Goal: Complete application form

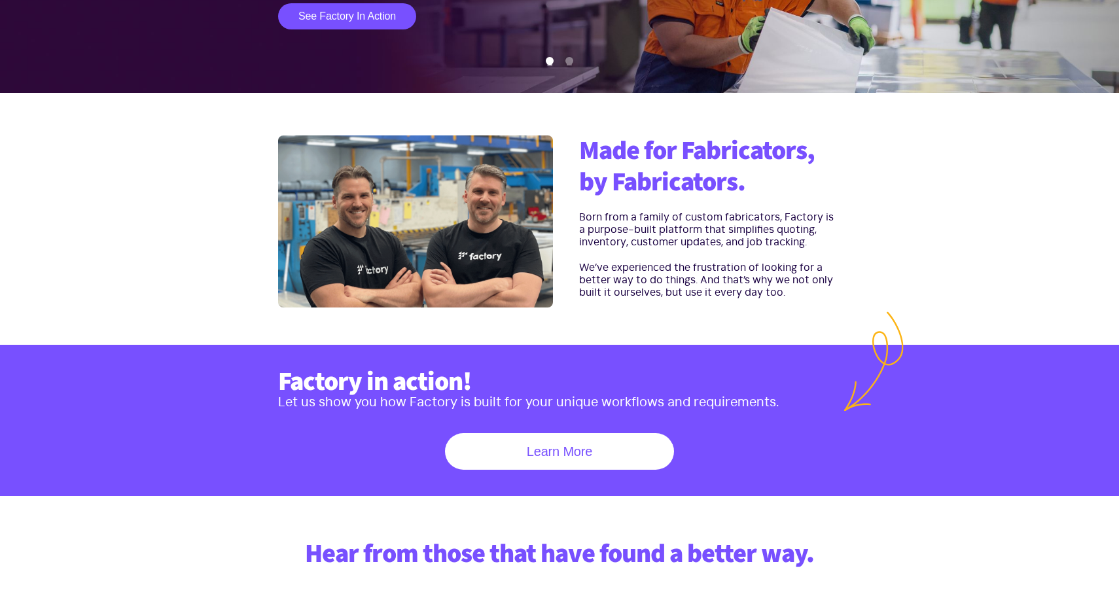
scroll to position [441, 0]
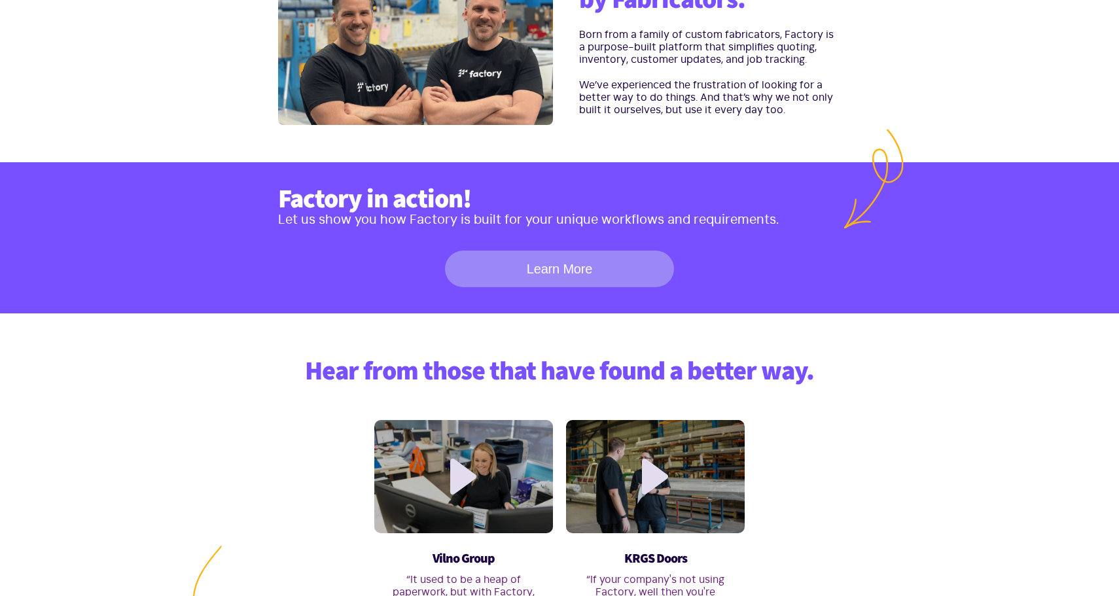
click at [599, 264] on link "Learn More" at bounding box center [559, 269] width 229 height 37
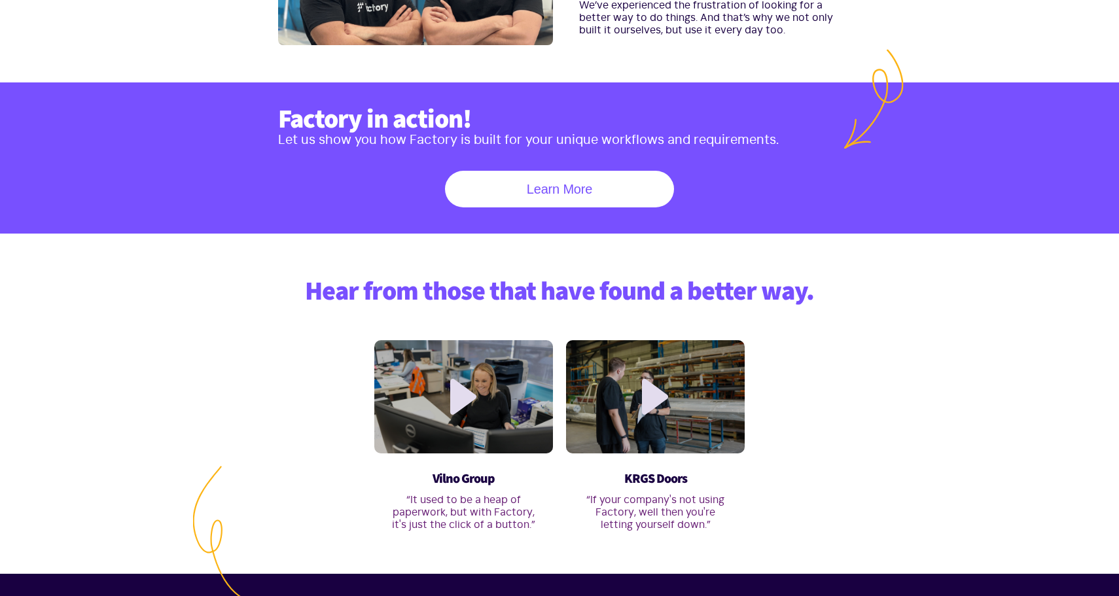
scroll to position [396, 0]
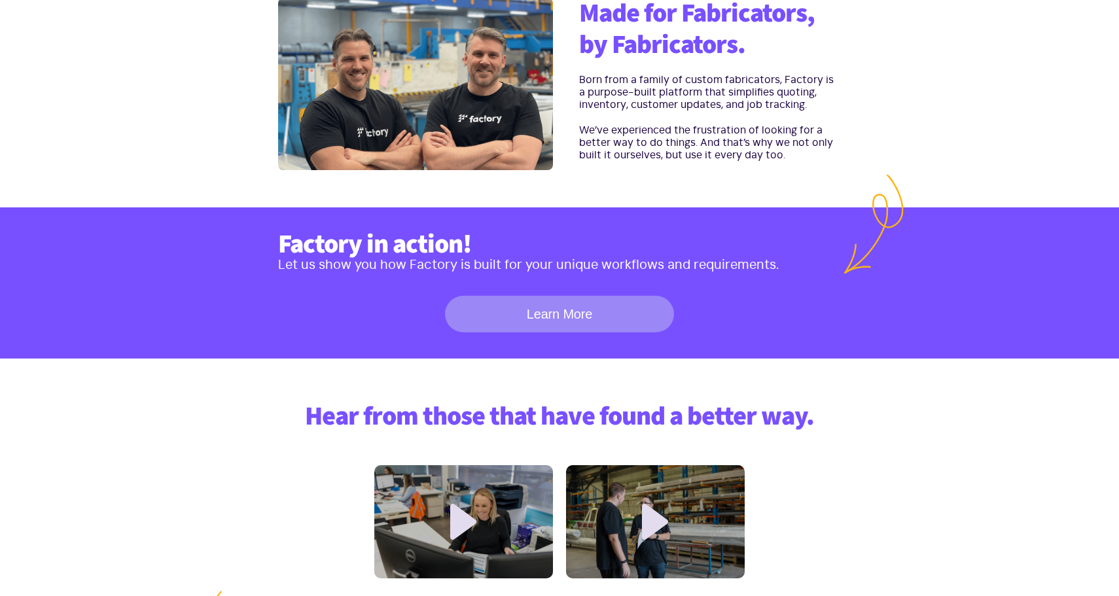
click at [559, 316] on link "Learn More" at bounding box center [559, 314] width 229 height 37
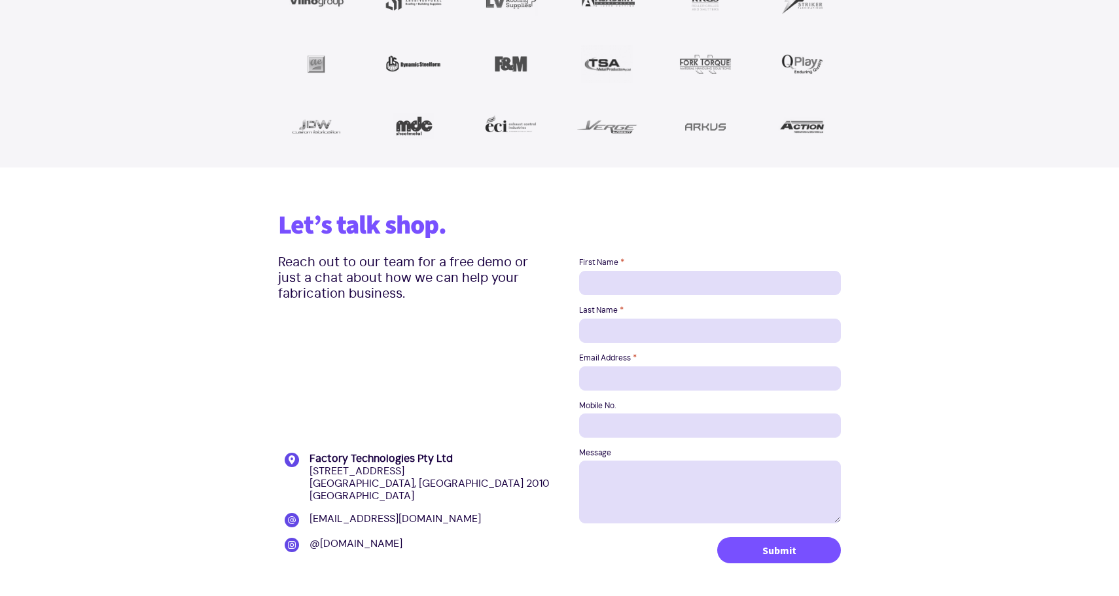
scroll to position [1638, 0]
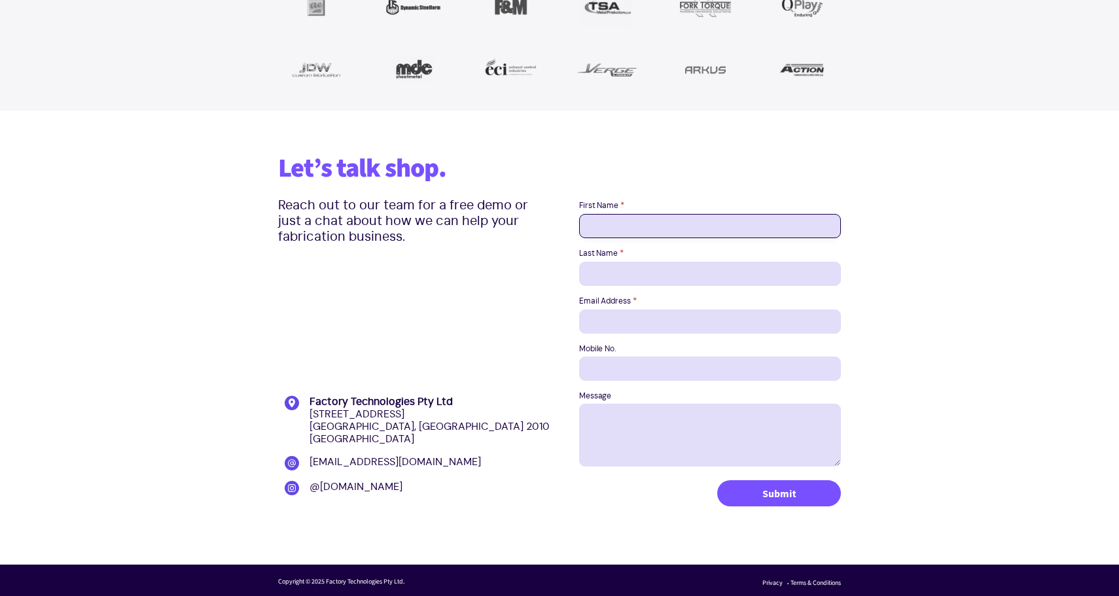
click at [660, 222] on input "First Name *" at bounding box center [710, 226] width 262 height 24
type input "Test"
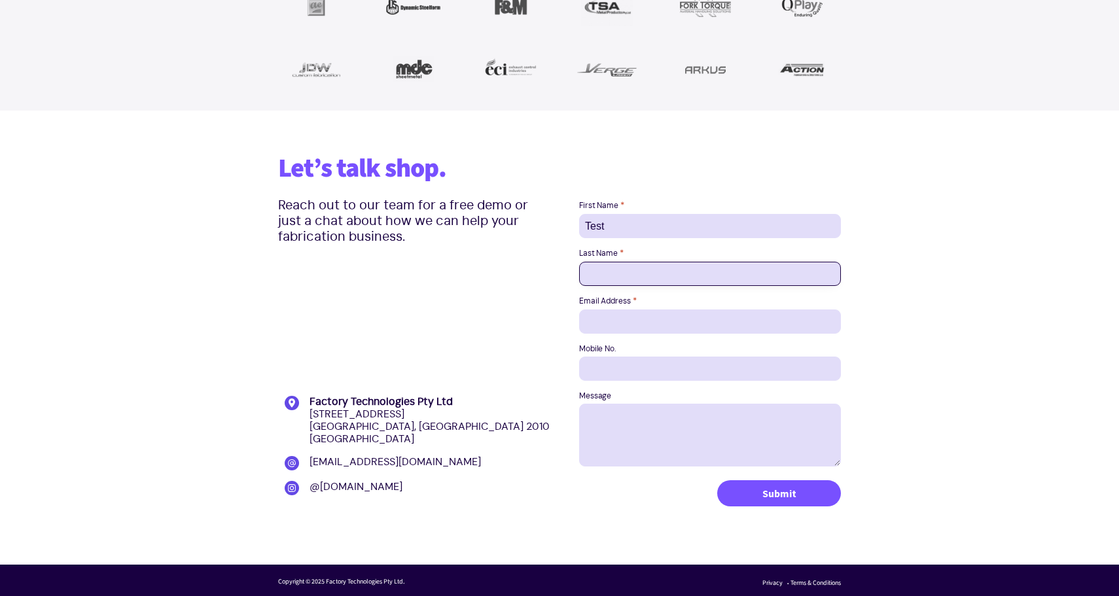
click at [657, 268] on input "Last Name *" at bounding box center [710, 274] width 262 height 24
type input "Test"
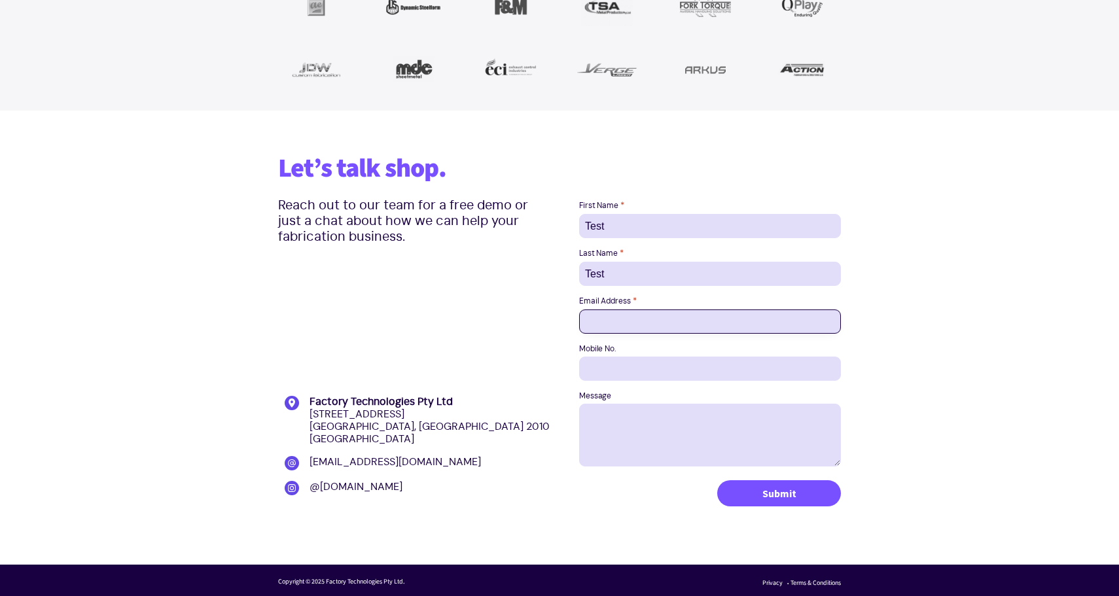
click at [650, 325] on input "Email Address *" at bounding box center [710, 322] width 262 height 24
type input "anthony@chumsocial.com"
type input "0451883183"
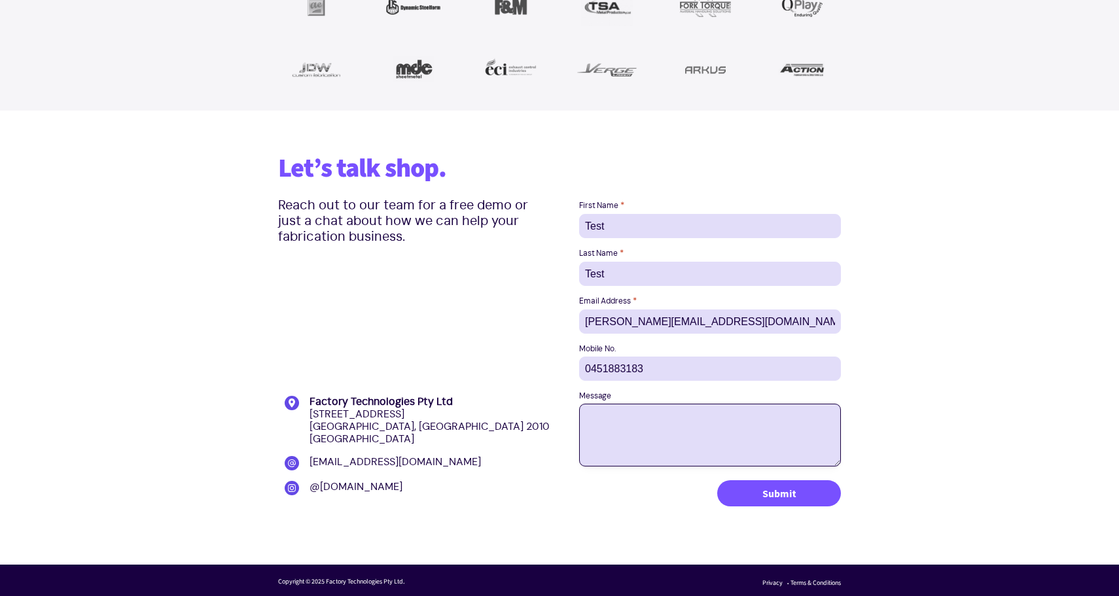
click at [679, 419] on textarea "Message" at bounding box center [710, 435] width 262 height 63
type textarea "Test"
click at [922, 414] on section "Let’s talk shop. Reach out to our team for a free demo or just a chat about how…" at bounding box center [559, 338] width 1119 height 454
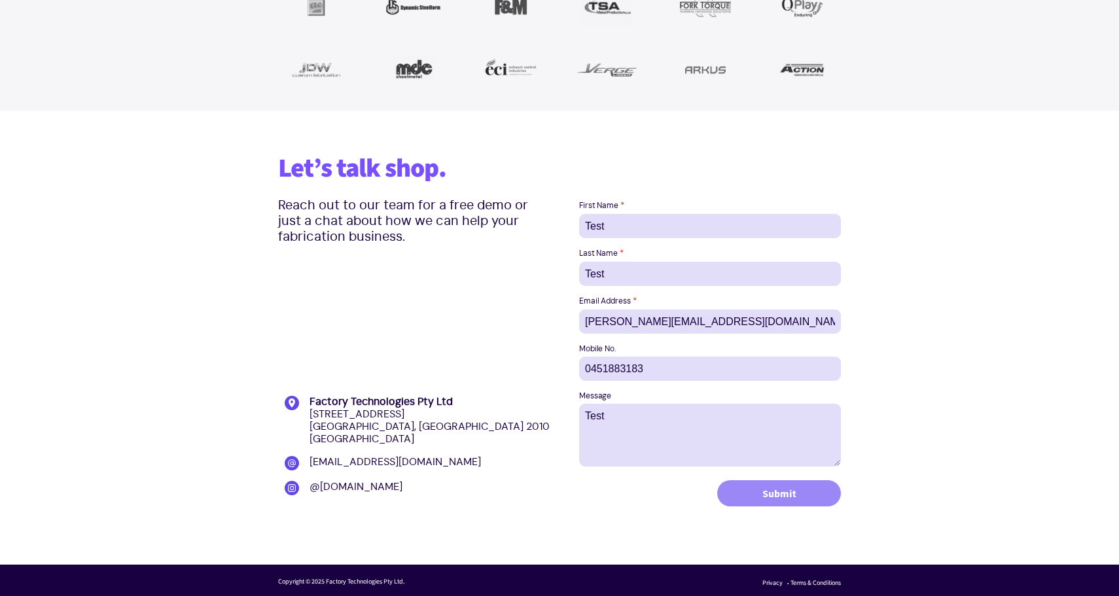
click at [800, 497] on input "Submit" at bounding box center [779, 493] width 124 height 26
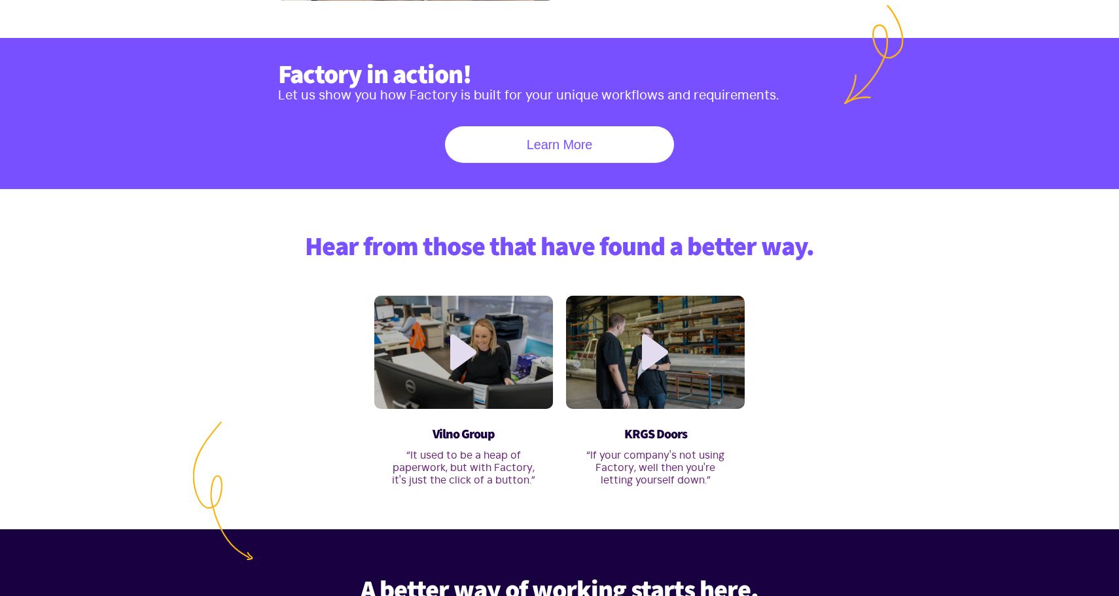
scroll to position [482, 0]
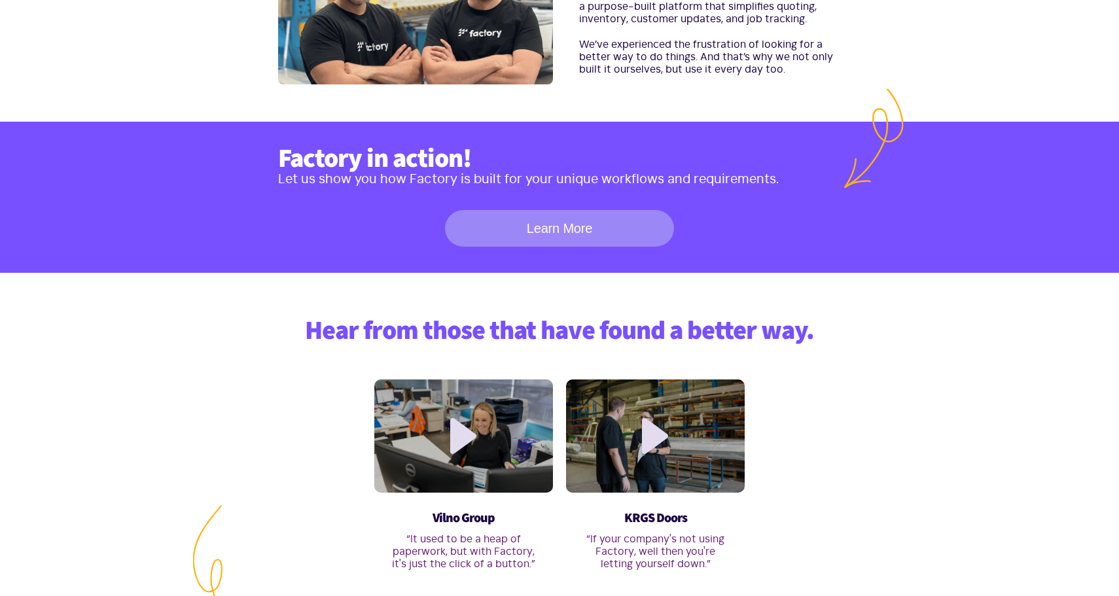
click at [570, 226] on link "Learn More" at bounding box center [559, 228] width 229 height 37
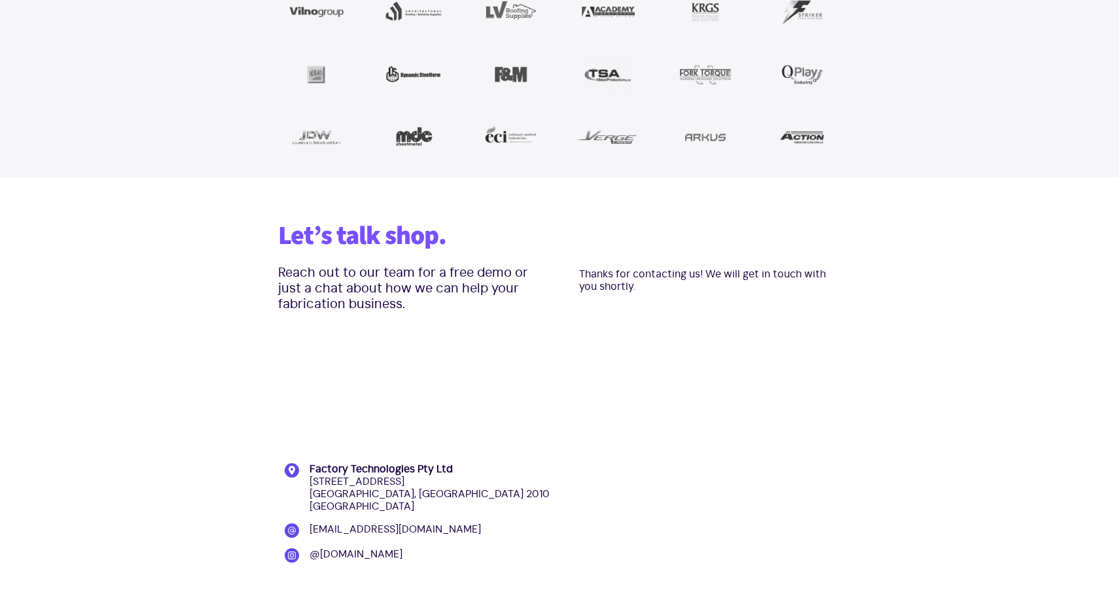
scroll to position [1612, 0]
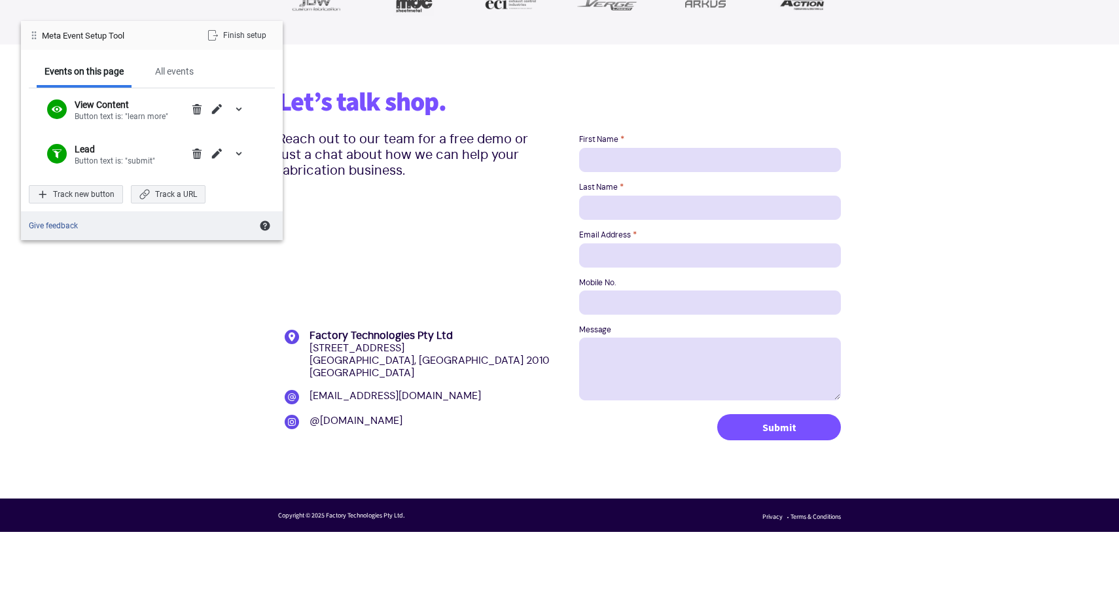
scroll to position [1659, 0]
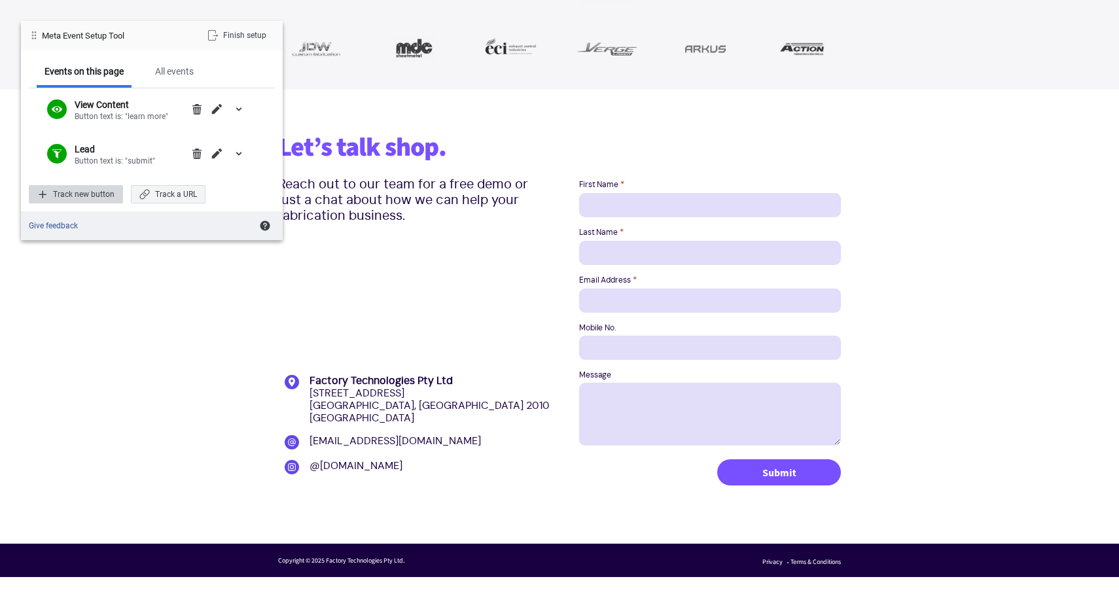
click at [80, 195] on div "Track new button" at bounding box center [76, 194] width 94 height 18
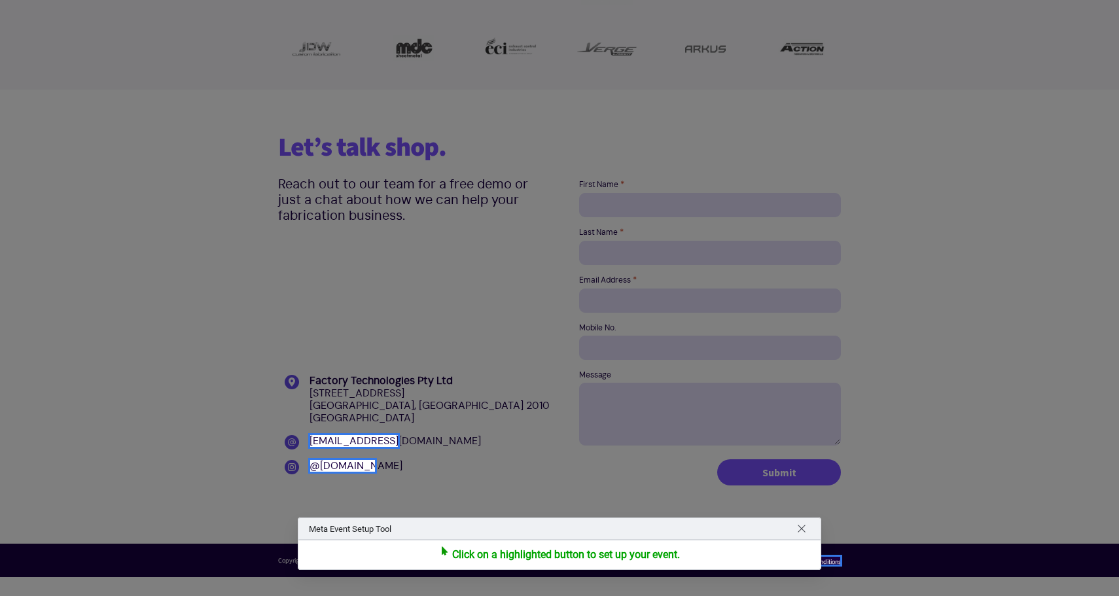
click at [764, 472] on div at bounding box center [559, 298] width 1119 height 596
click at [805, 531] on span "Return to navigating site" at bounding box center [801, 529] width 10 height 10
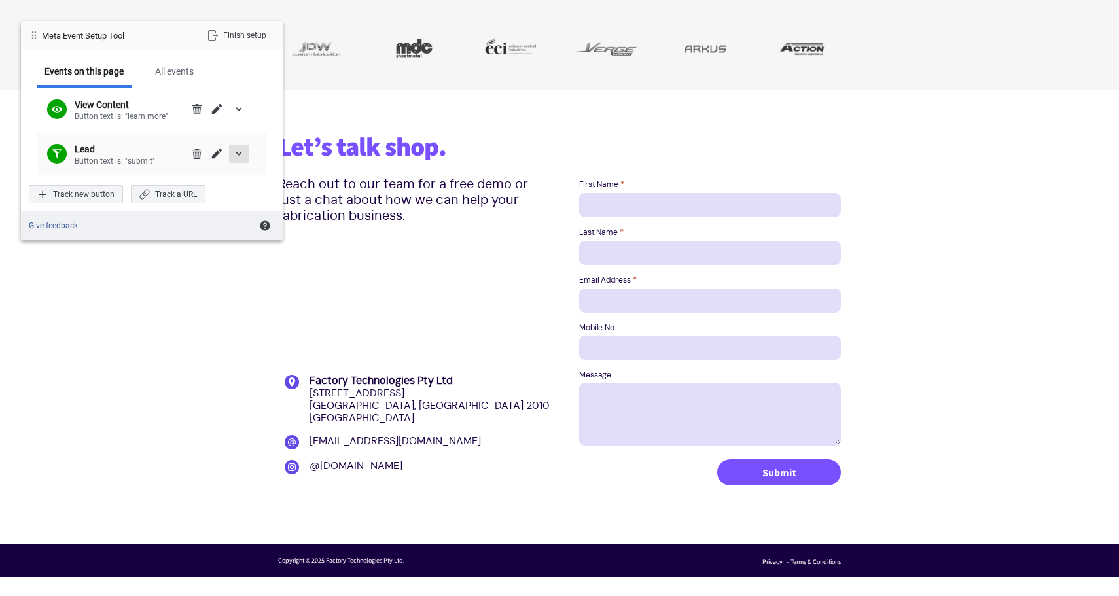
click at [240, 156] on span "expand/collapse details" at bounding box center [239, 154] width 10 height 10
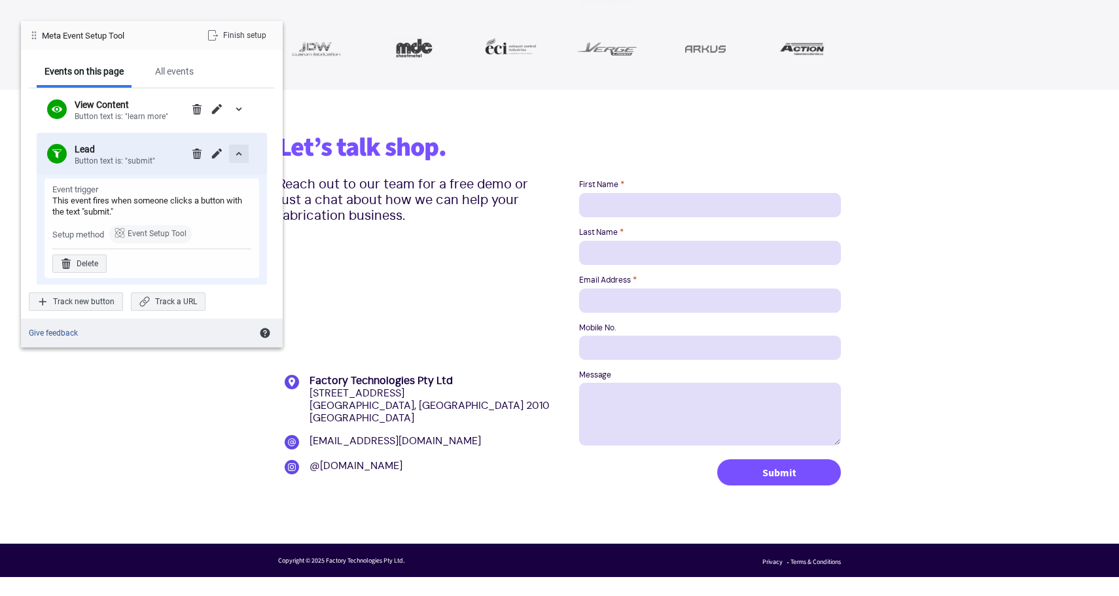
click at [239, 156] on span "expand/collapse details" at bounding box center [239, 154] width 10 height 10
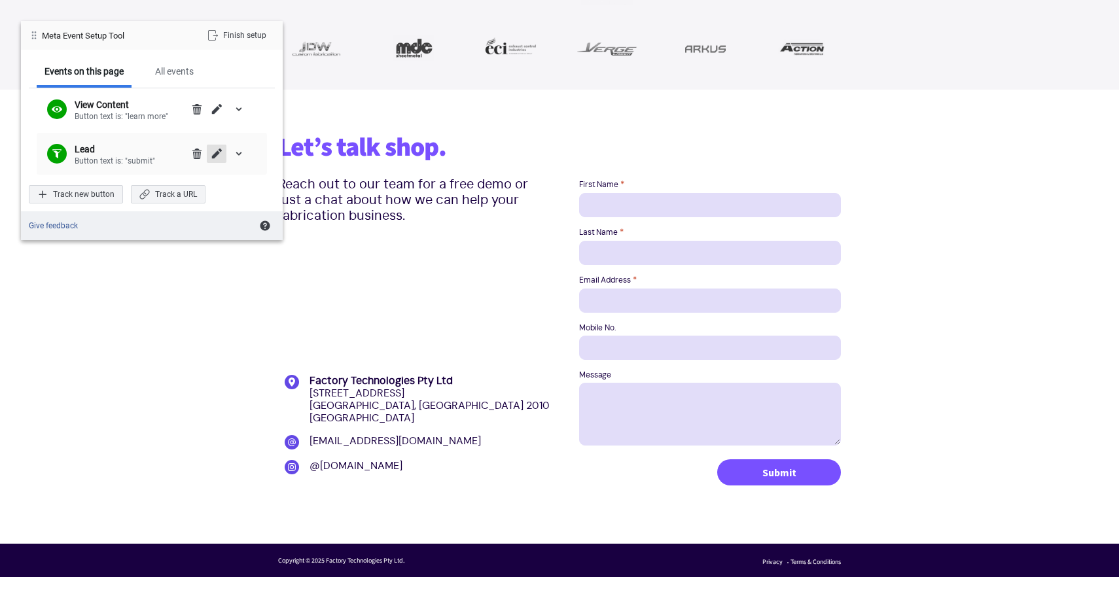
click at [213, 153] on span "Edit" at bounding box center [216, 154] width 10 height 10
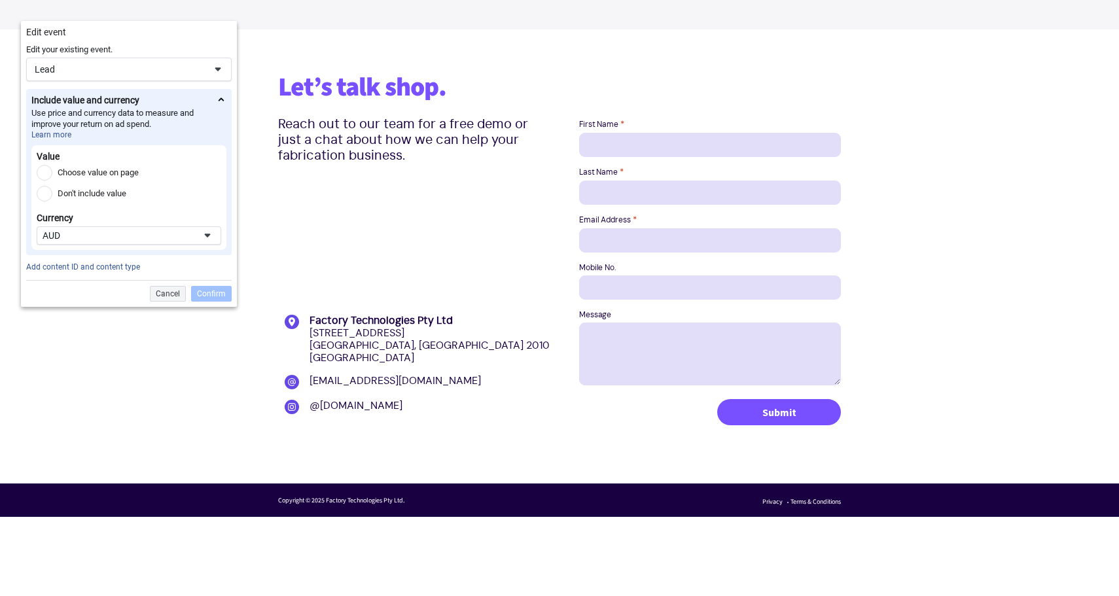
scroll to position [1697, 0]
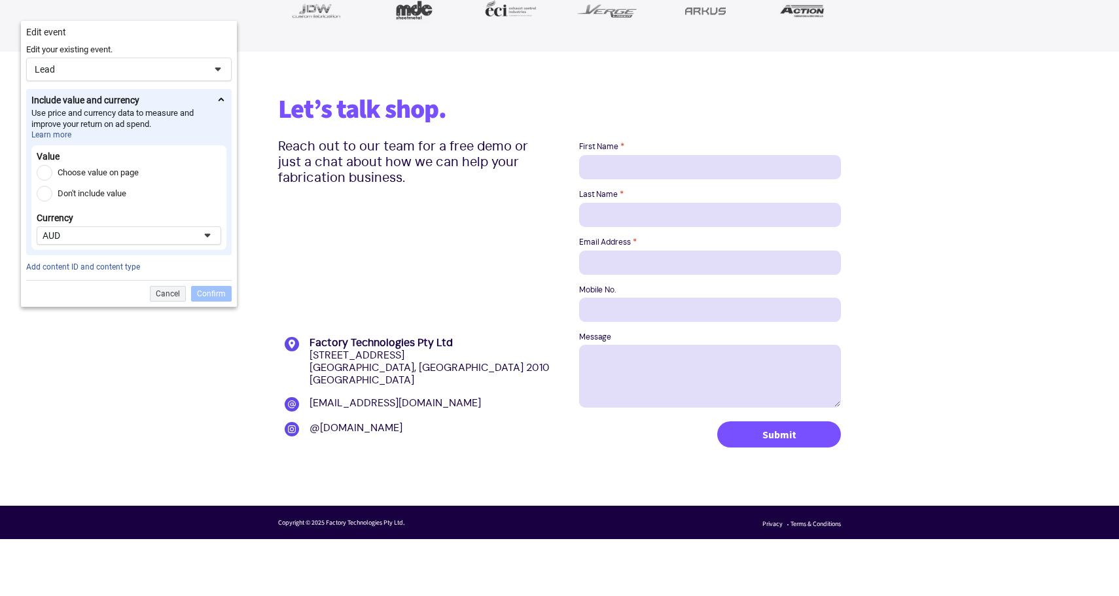
click at [160, 79] on div "Lead" at bounding box center [128, 70] width 205 height 24
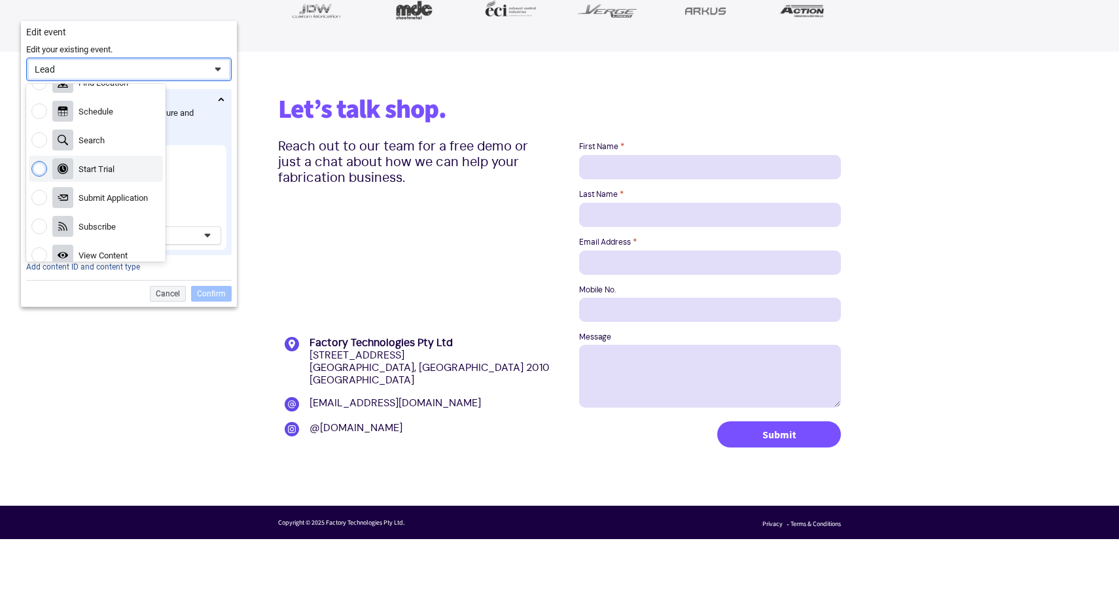
scroll to position [317, 0]
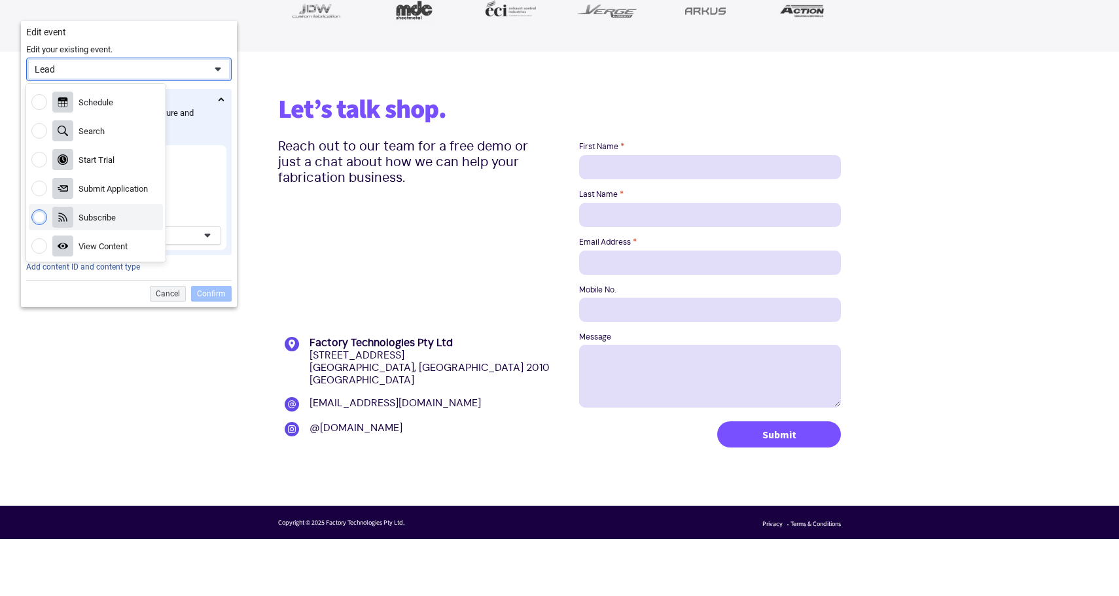
click at [91, 221] on div "Subscribe" at bounding box center [97, 217] width 37 height 11
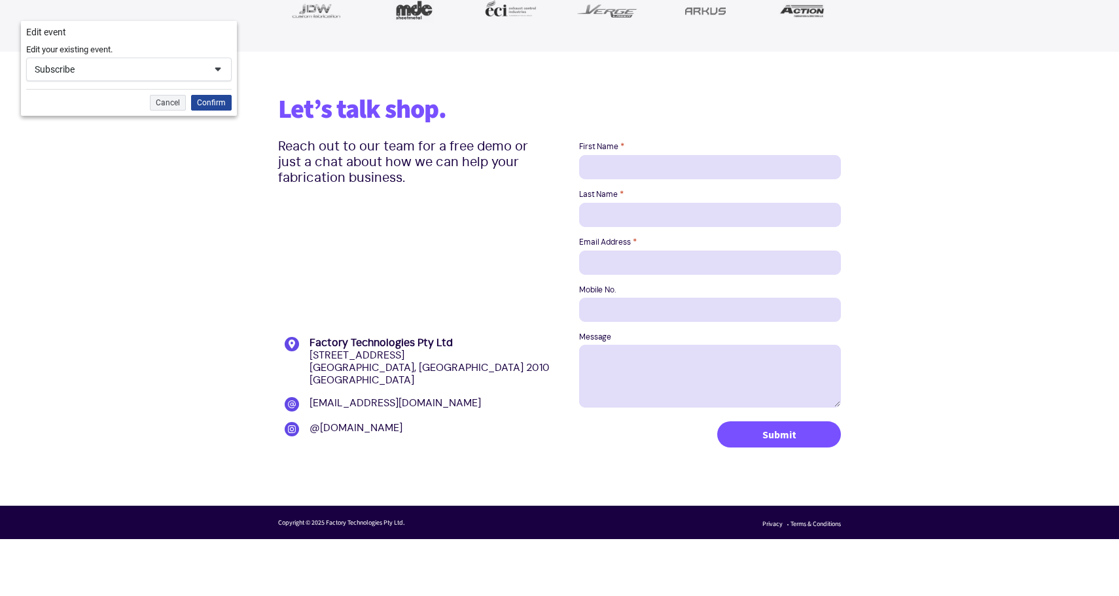
click at [205, 106] on div "Confirm" at bounding box center [211, 103] width 41 height 16
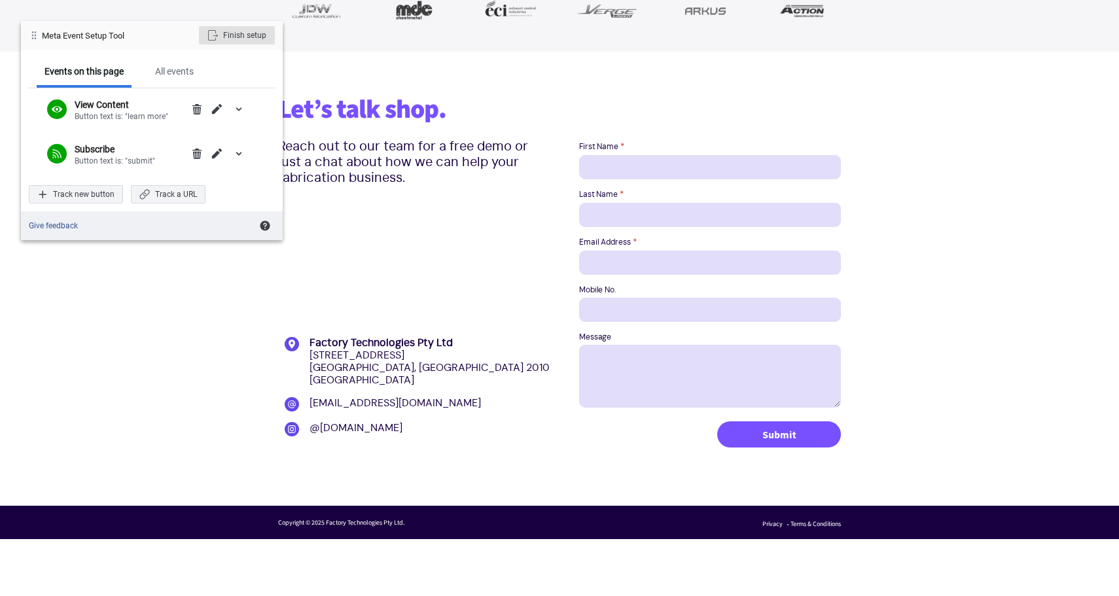
click at [253, 35] on div "Finish setup" at bounding box center [237, 35] width 76 height 18
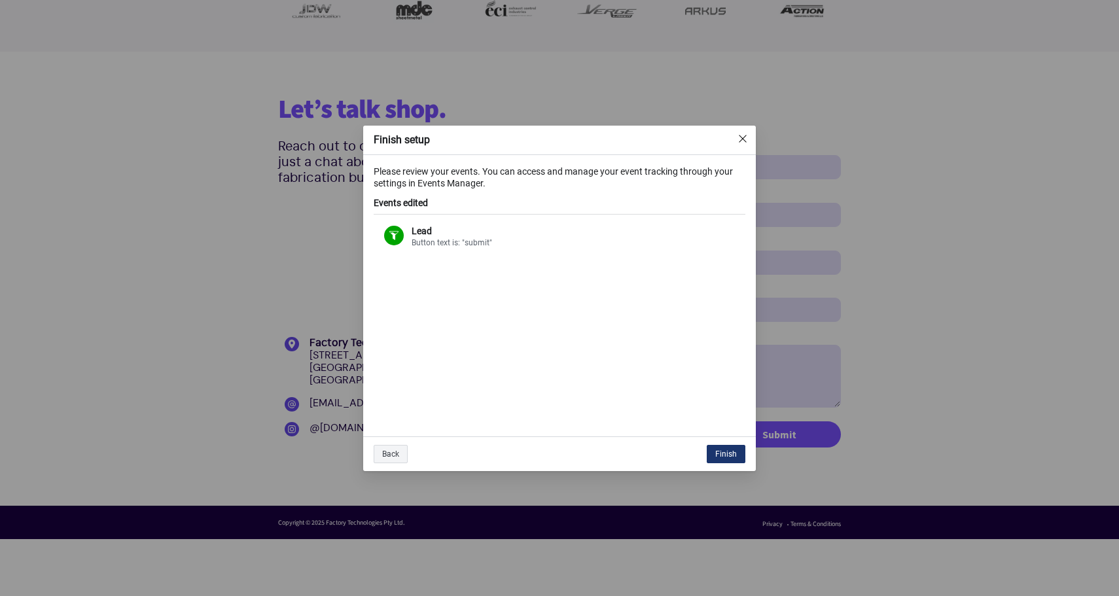
click at [732, 461] on div "Finish" at bounding box center [726, 454] width 39 height 18
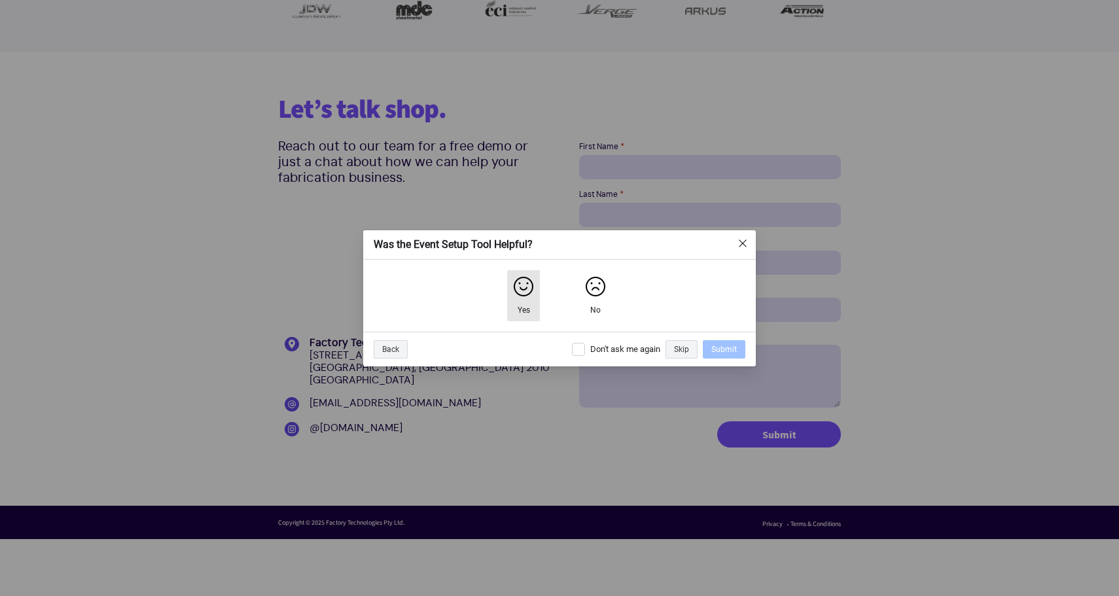
click at [523, 305] on div "Yes" at bounding box center [524, 310] width 12 height 10
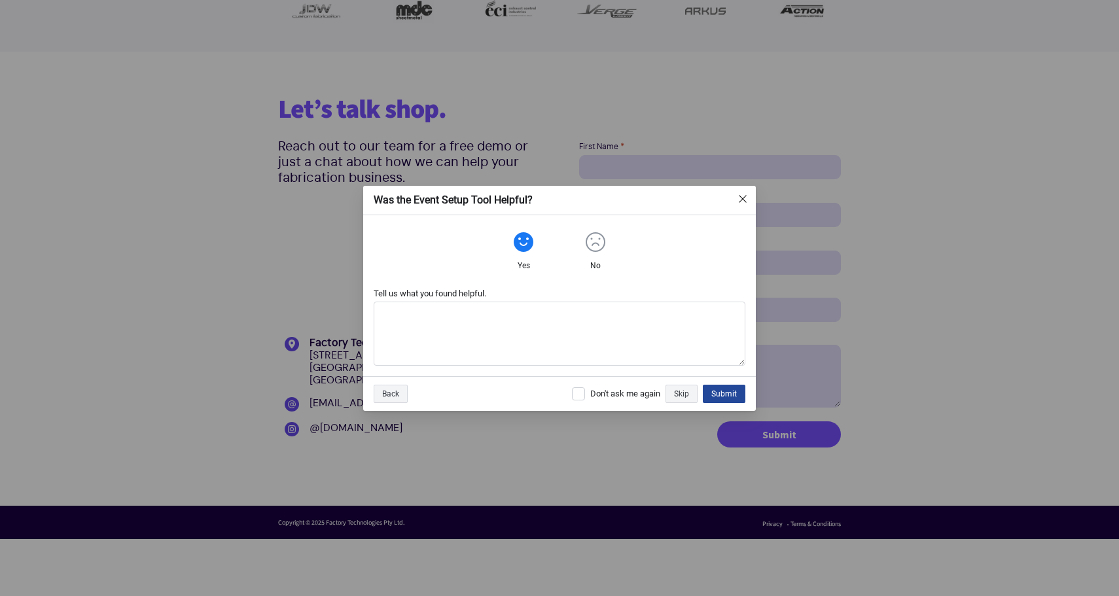
click at [722, 390] on div "Submit" at bounding box center [724, 394] width 43 height 18
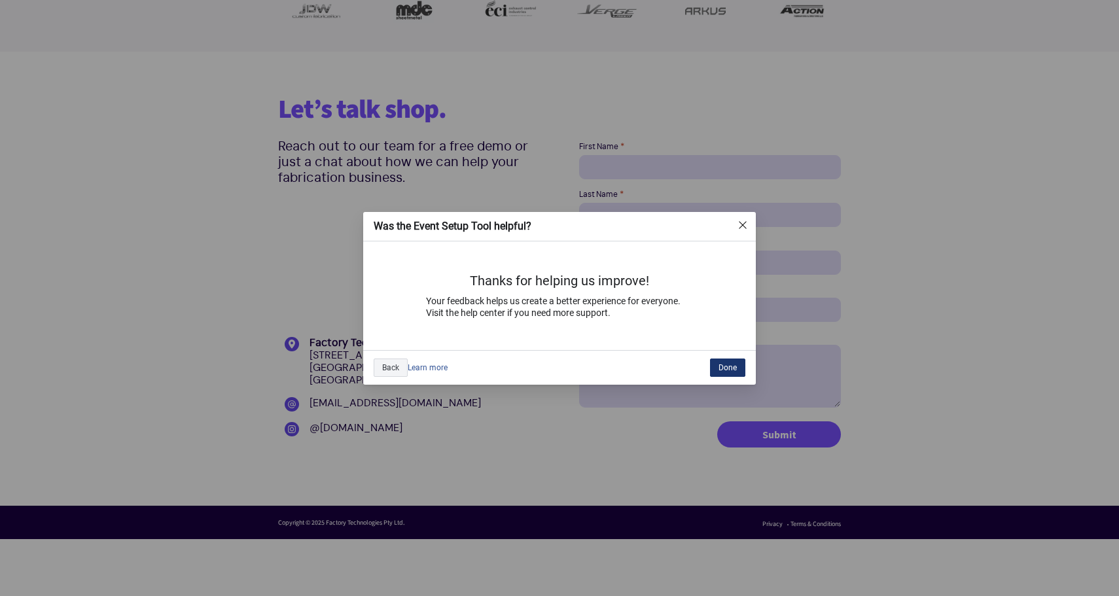
click at [726, 369] on div "Done" at bounding box center [727, 368] width 35 height 18
